Goal: Navigation & Orientation: Go to known website

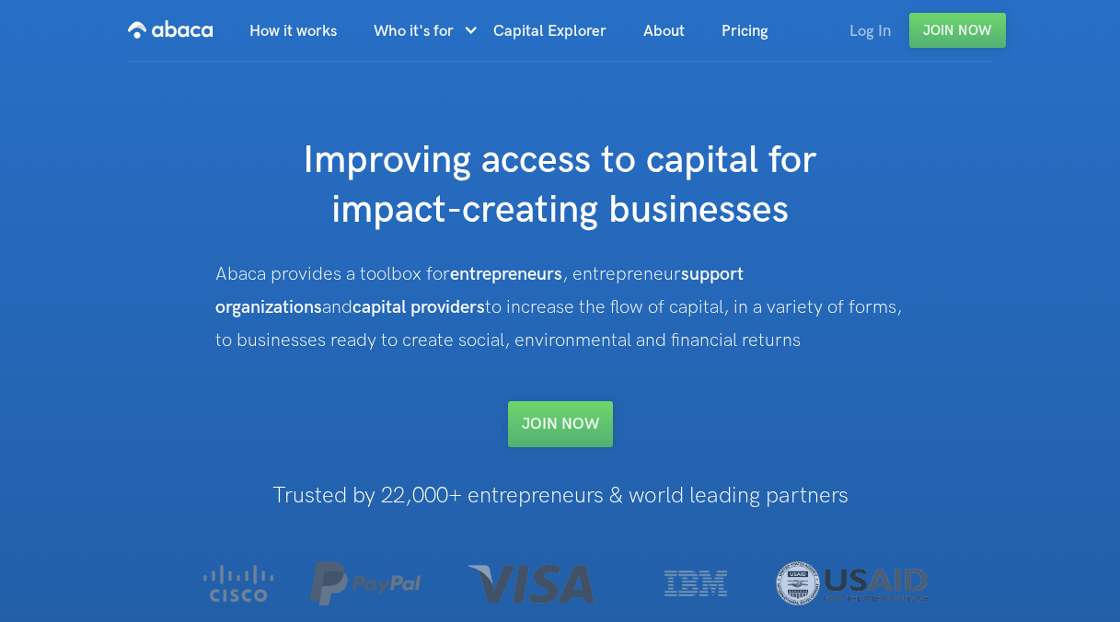
click at [861, 29] on link "Log In" at bounding box center [870, 31] width 78 height 63
click at [870, 30] on link "Log In" at bounding box center [870, 31] width 78 height 63
